Goal: Obtain resource: Obtain resource

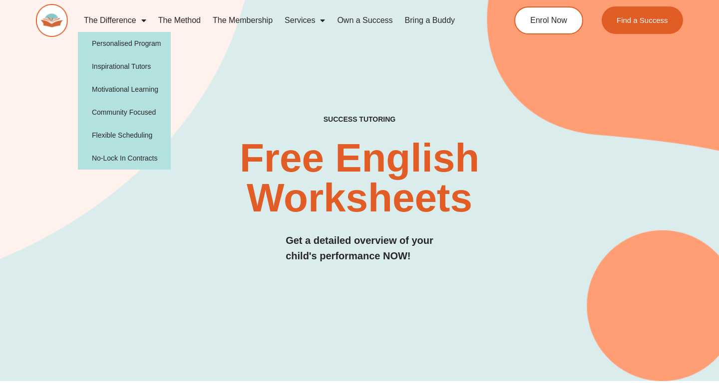
click at [134, 21] on link "The Difference" at bounding box center [115, 20] width 74 height 23
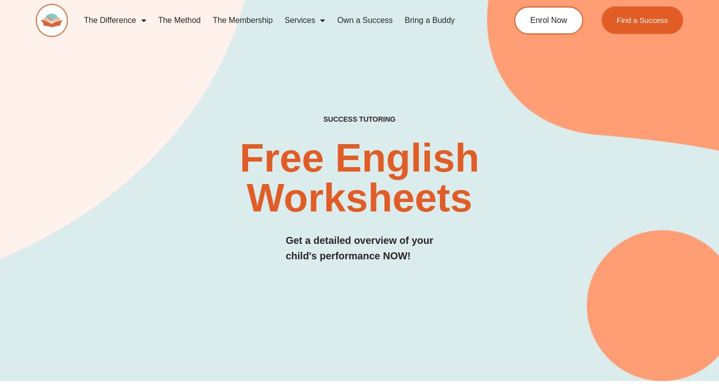
click at [136, 20] on span "Menu" at bounding box center [141, 20] width 10 height 18
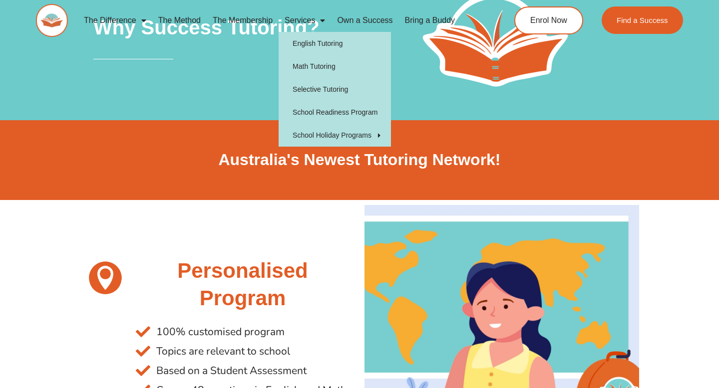
click at [309, 19] on link "Services" at bounding box center [304, 20] width 52 height 23
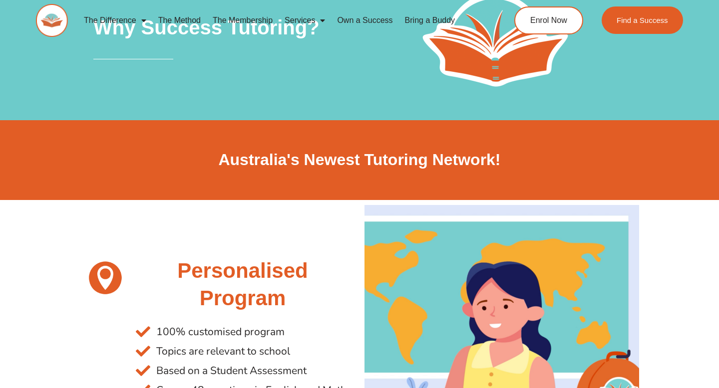
click at [320, 20] on span "Menu" at bounding box center [320, 20] width 10 height 18
click at [59, 23] on img at bounding box center [52, 20] width 32 height 33
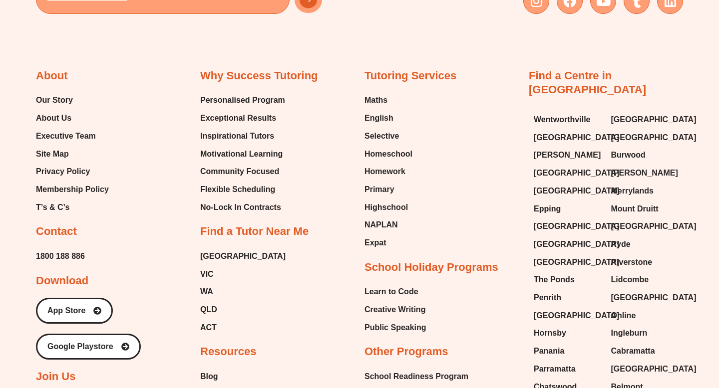
scroll to position [3999, 0]
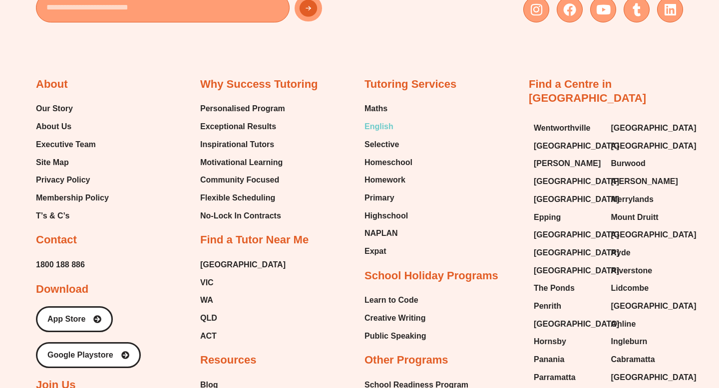
click at [383, 119] on span "English" at bounding box center [378, 126] width 29 height 15
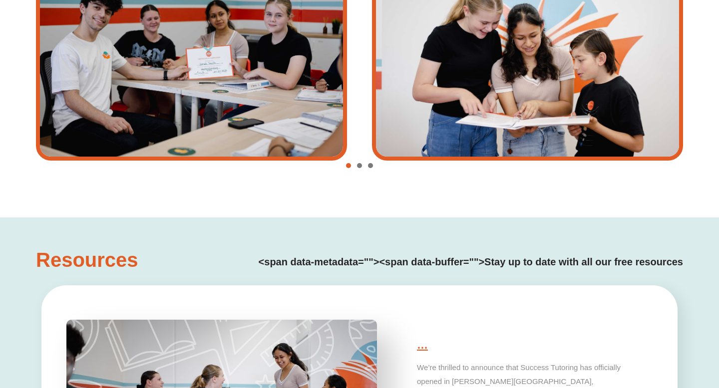
type input "*"
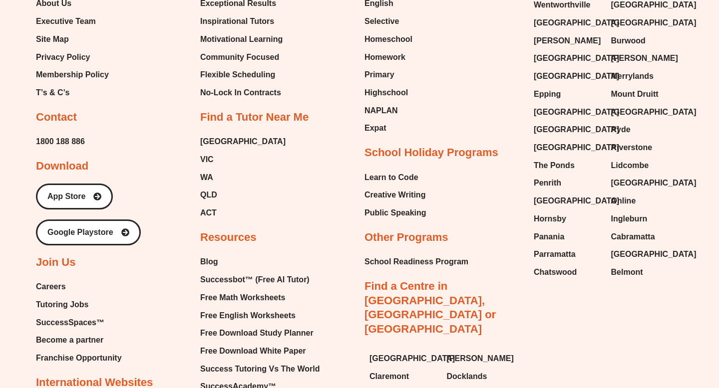
scroll to position [3826, 0]
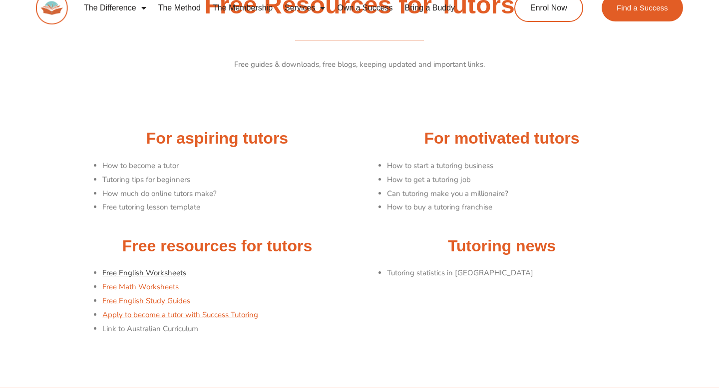
click at [176, 272] on link "Free English Worksheets" at bounding box center [144, 273] width 84 height 10
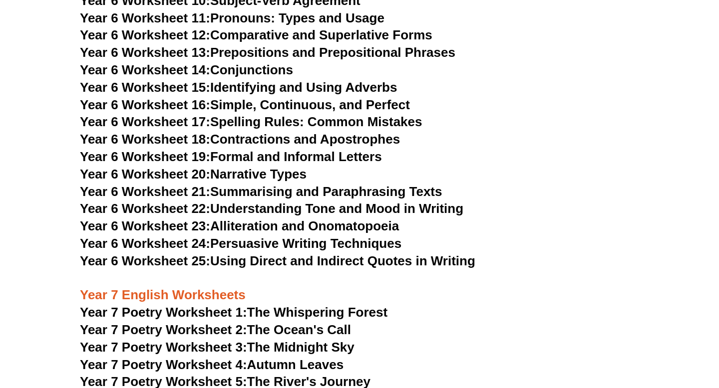
scroll to position [5647, 0]
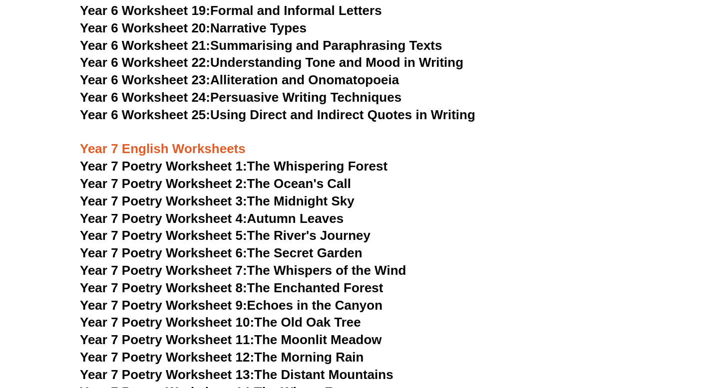
click at [275, 194] on link "Year 7 Poetry Worksheet 3: The Midnight Sky" at bounding box center [217, 201] width 274 height 15
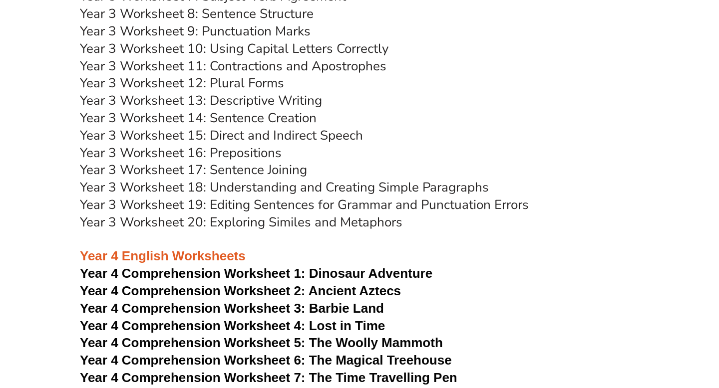
scroll to position [3496, 0]
